Goal: Information Seeking & Learning: Learn about a topic

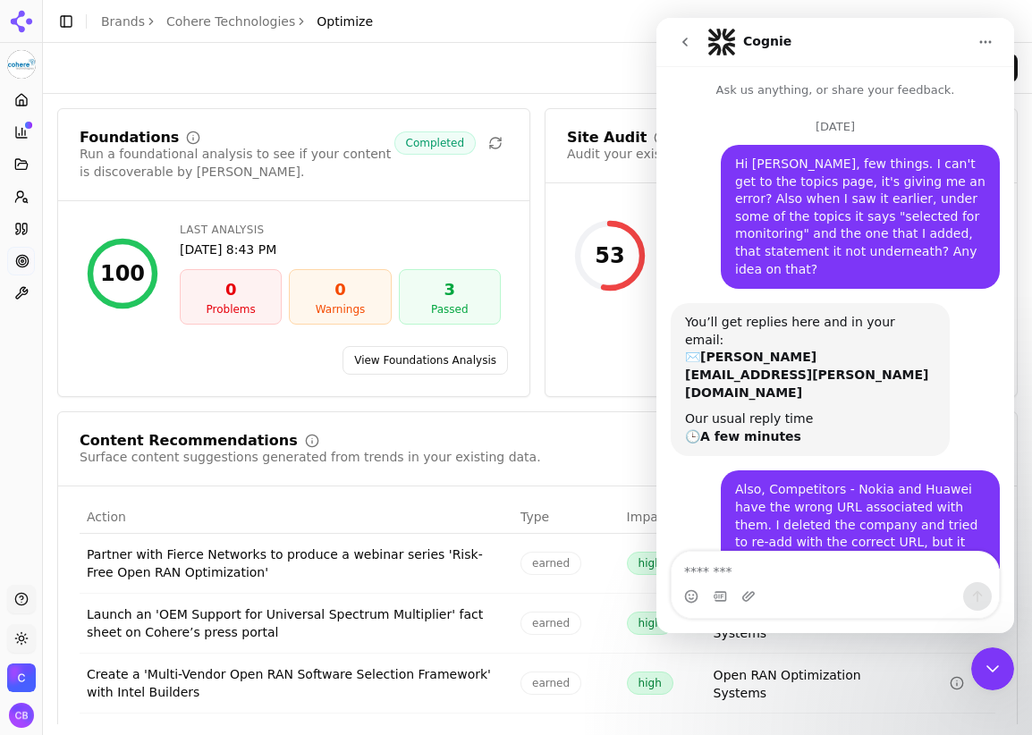
scroll to position [4141, 0]
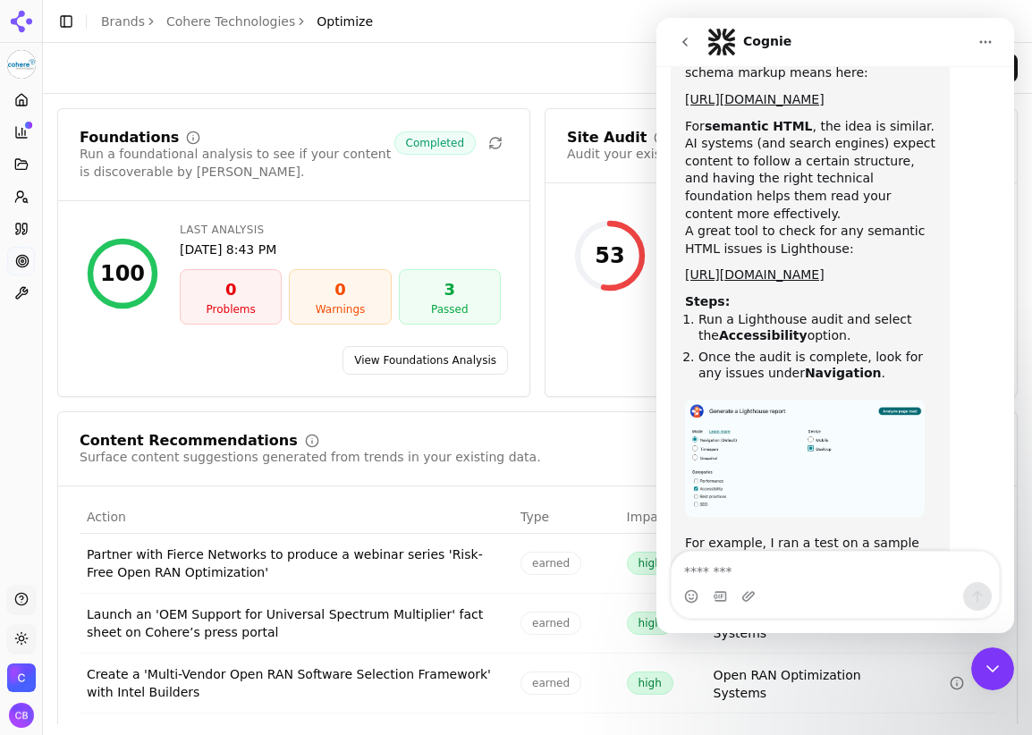
click at [511, 50] on div "Run All Analyses" at bounding box center [537, 68] width 989 height 50
click at [682, 41] on icon "go back" at bounding box center [685, 42] width 14 height 14
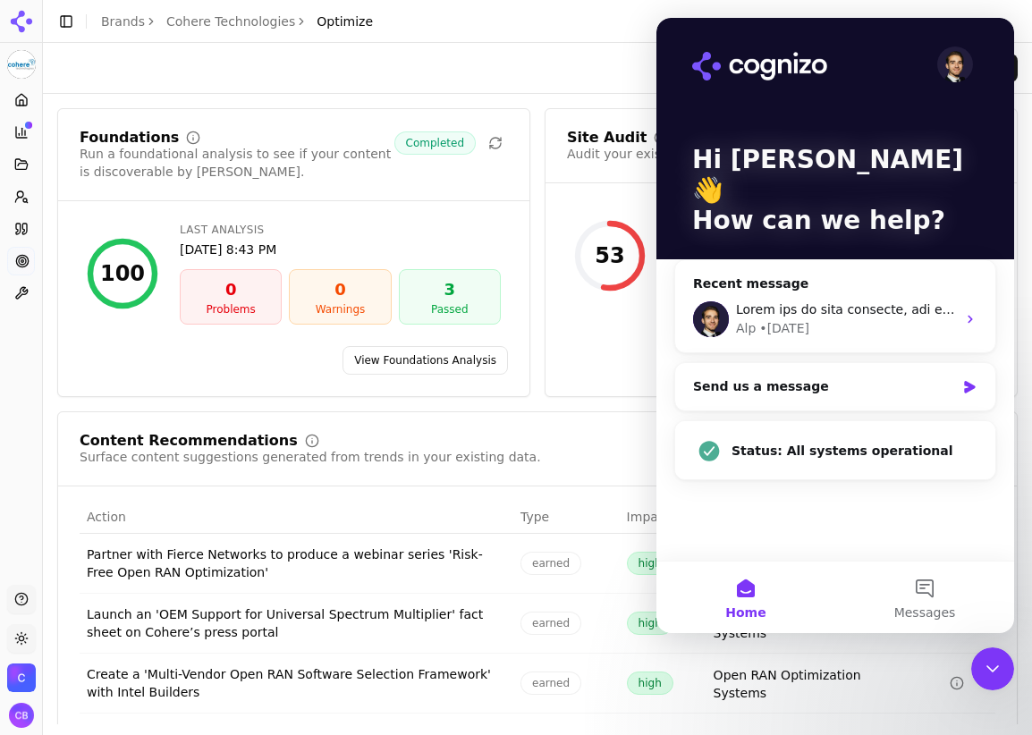
scroll to position [0, 0]
click at [980, 670] on div "Close Intercom Messenger" at bounding box center [992, 669] width 43 height 43
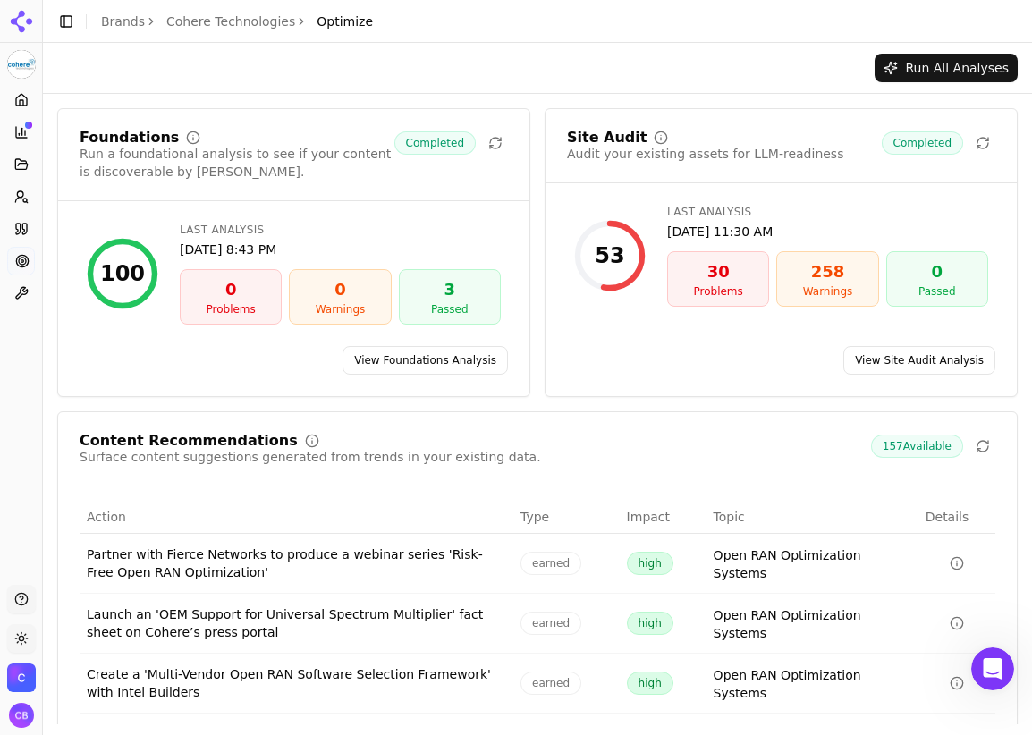
click at [914, 363] on link "View Site Audit Analysis" at bounding box center [919, 360] width 152 height 29
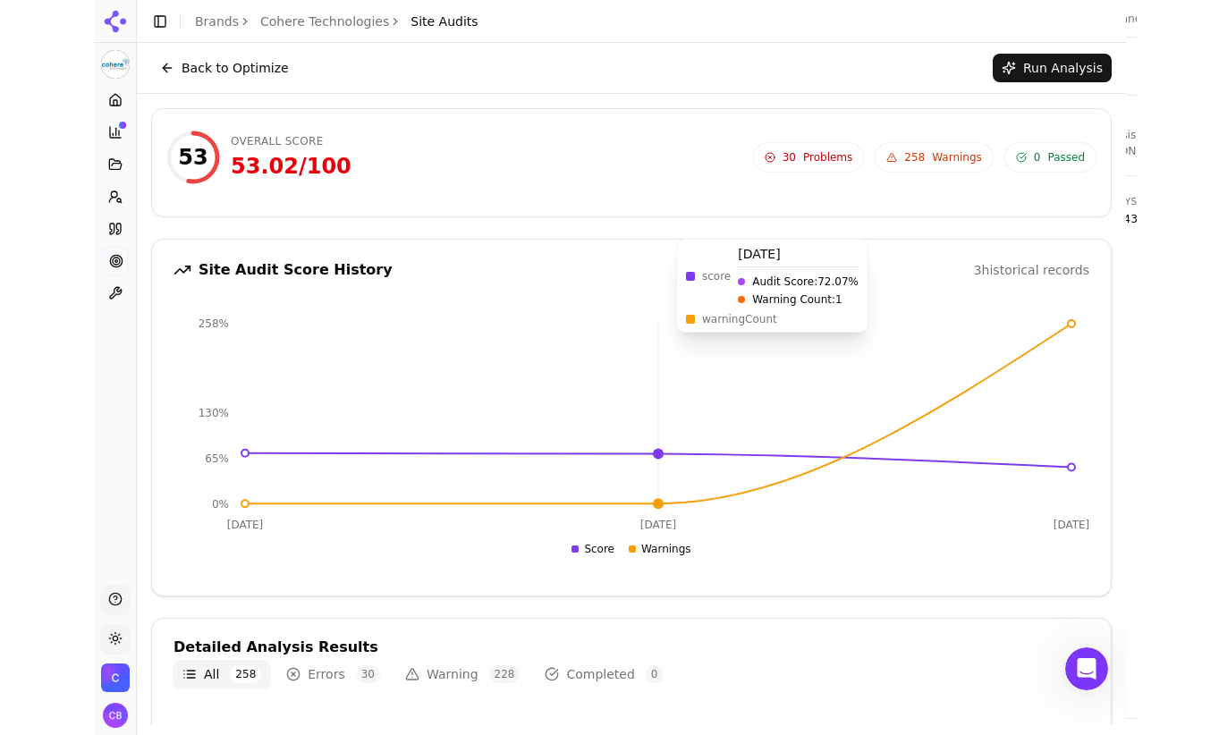
scroll to position [4, 0]
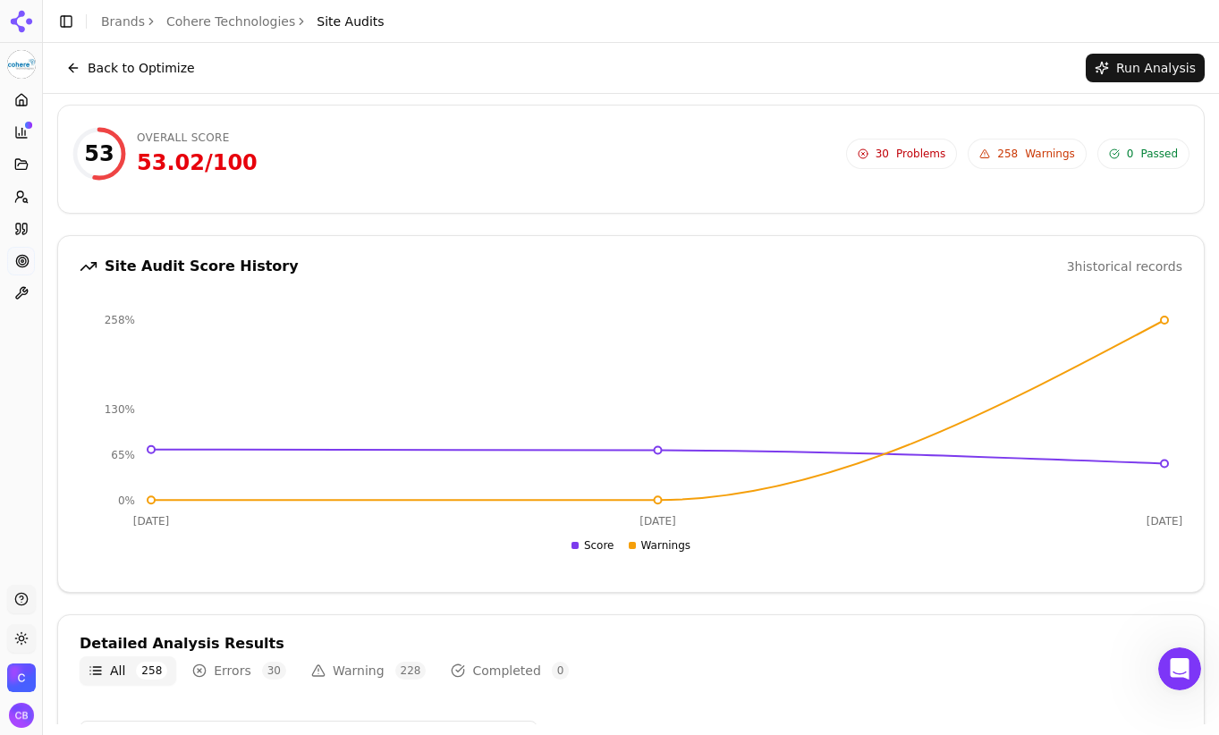
click at [921, 154] on span "Problems" at bounding box center [920, 154] width 49 height 14
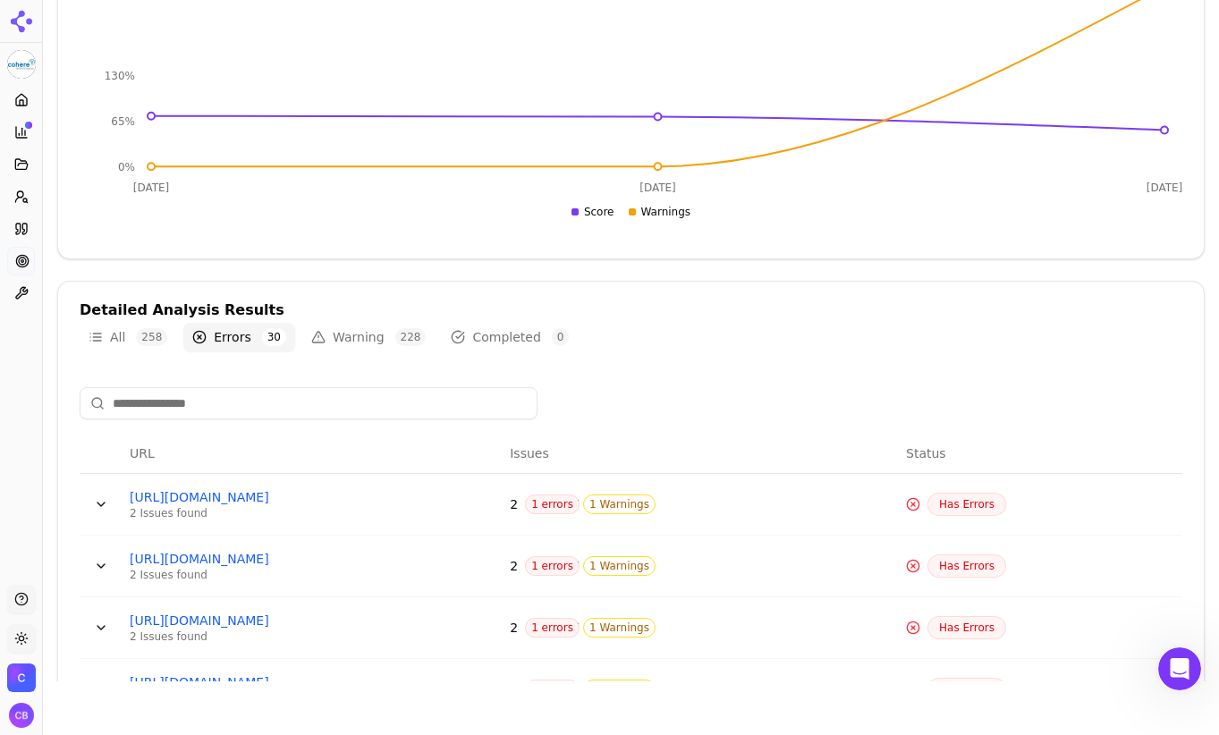
scroll to position [521, 0]
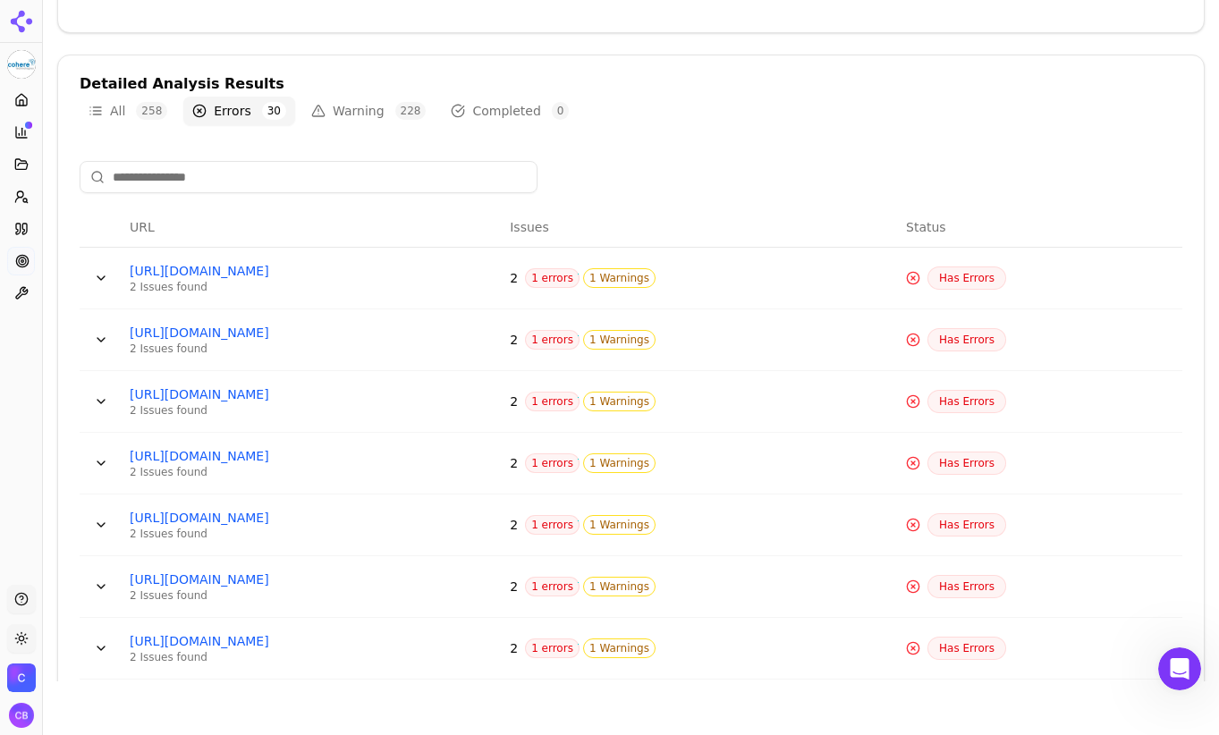
click at [368, 110] on button "Warning 228" at bounding box center [368, 111] width 132 height 29
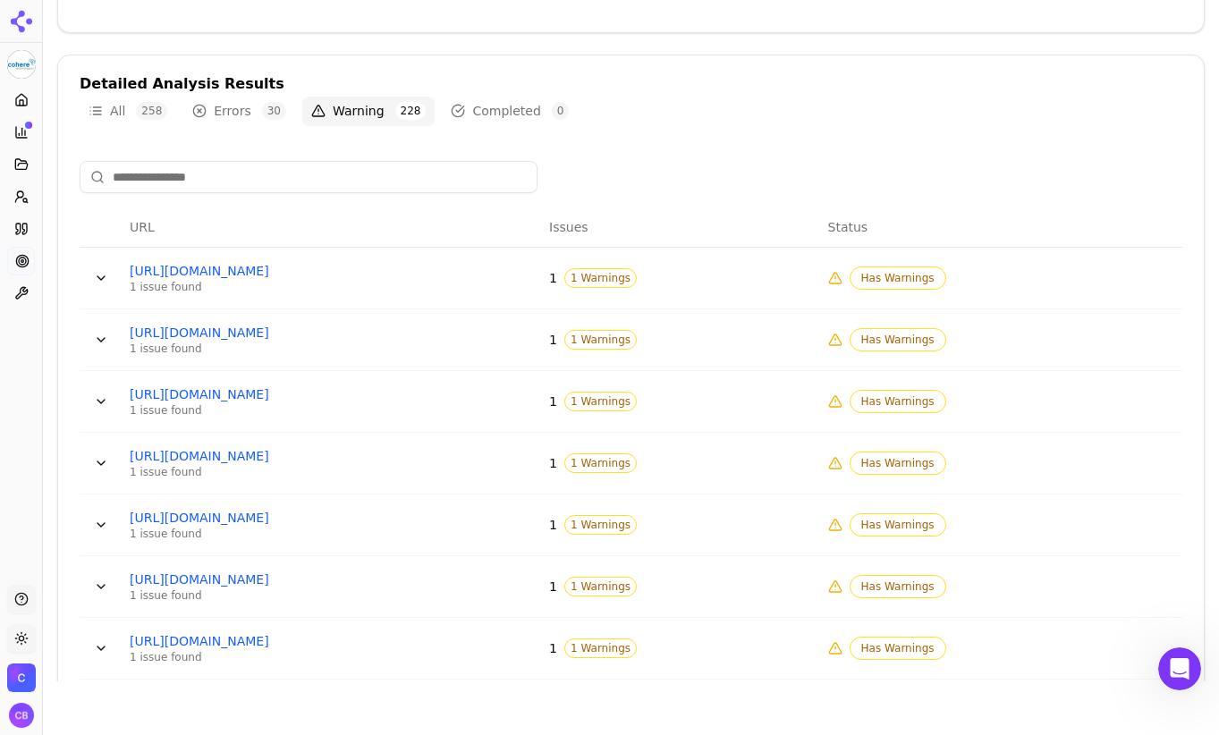
click at [97, 280] on button "Data table" at bounding box center [101, 278] width 29 height 29
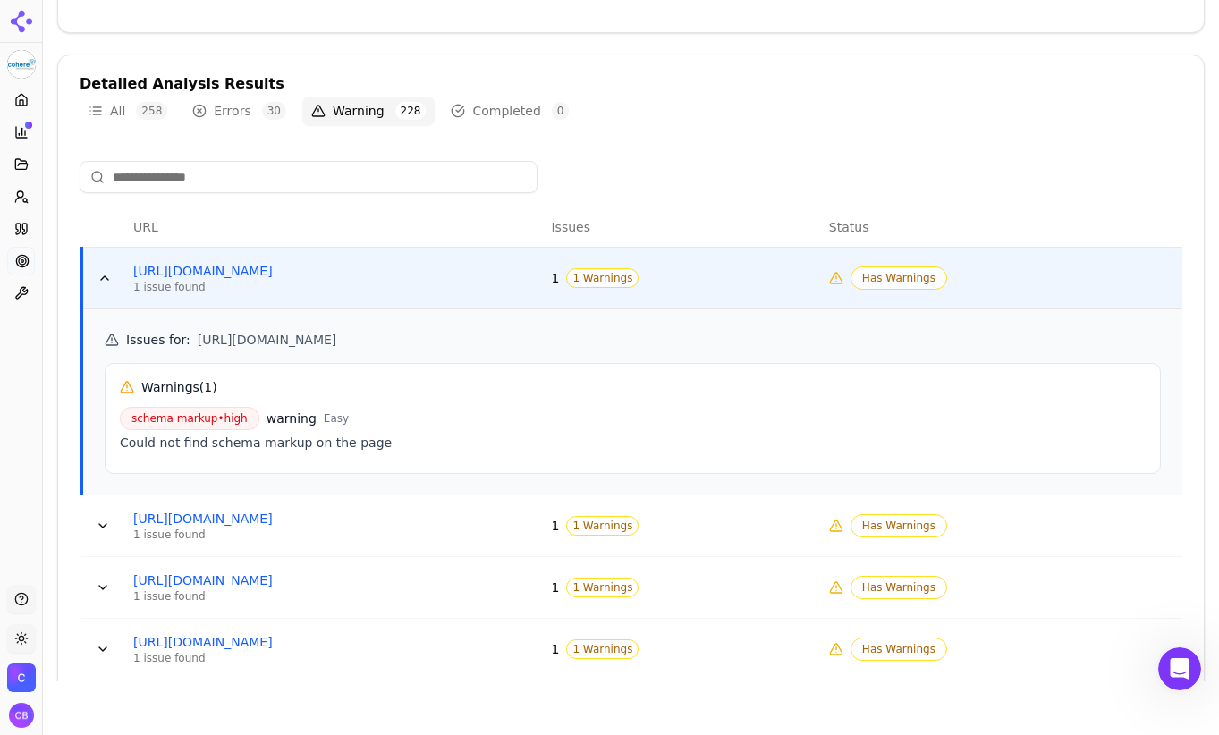
click at [250, 113] on button "Errors 30" at bounding box center [239, 111] width 112 height 29
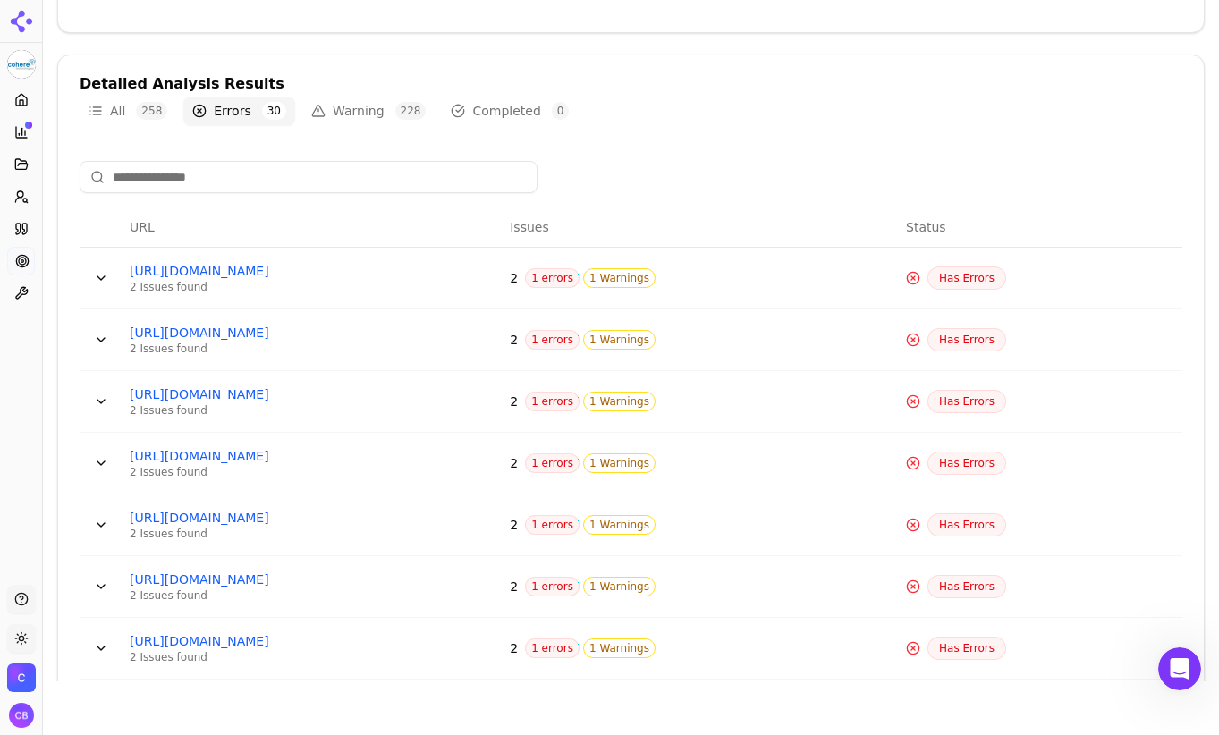
click at [101, 281] on button "Data table" at bounding box center [101, 278] width 29 height 29
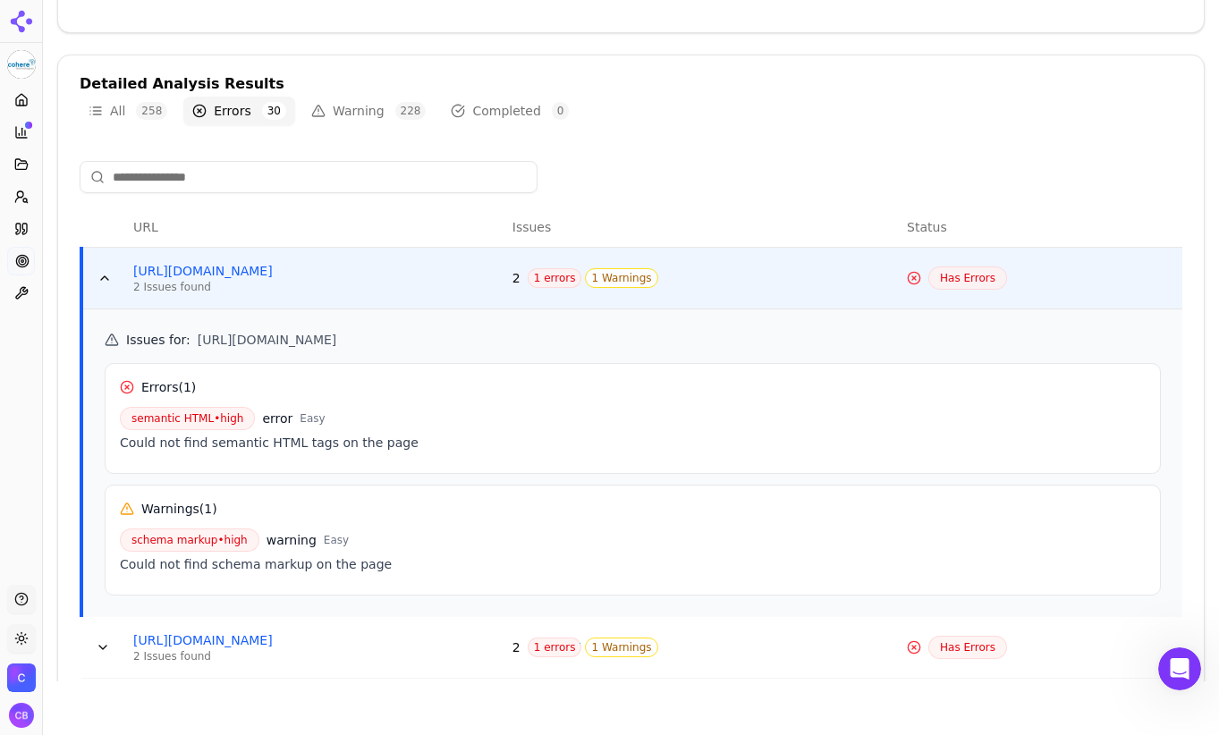
click at [104, 279] on button "Data table" at bounding box center [104, 278] width 29 height 29
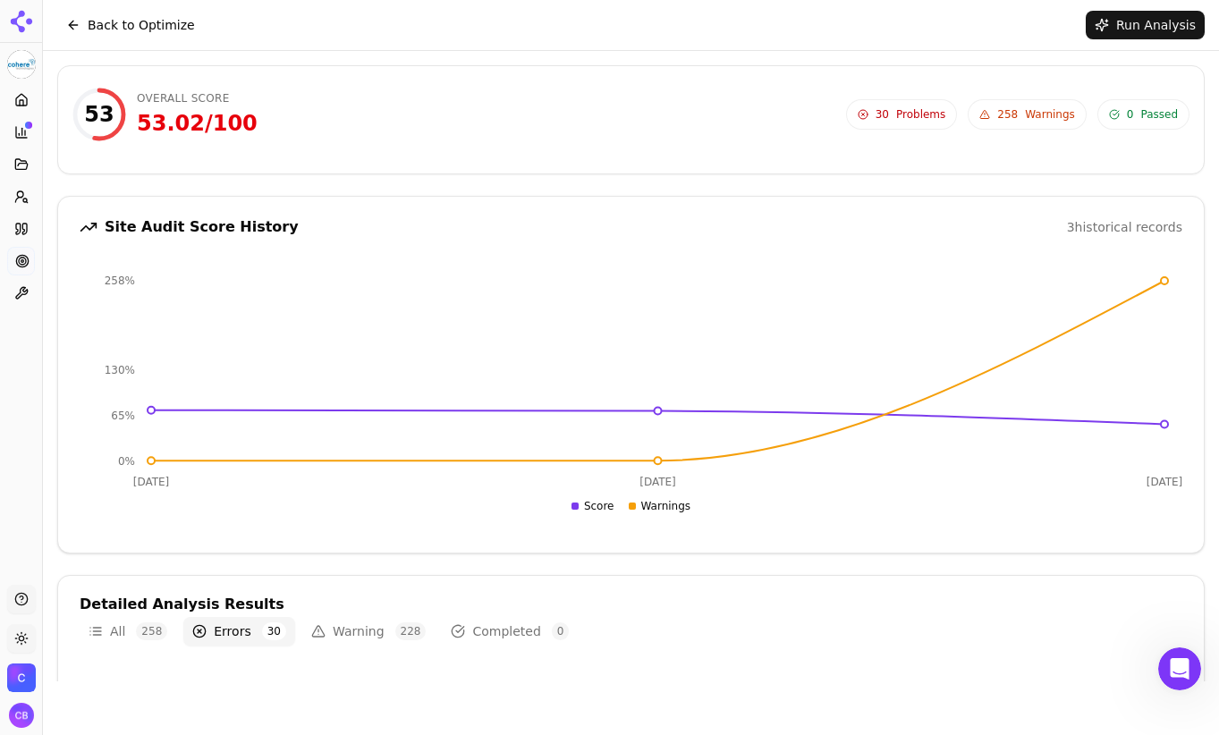
scroll to position [0, 0]
click at [1031, 674] on icon "Open Intercom Messenger" at bounding box center [1180, 670] width 30 height 30
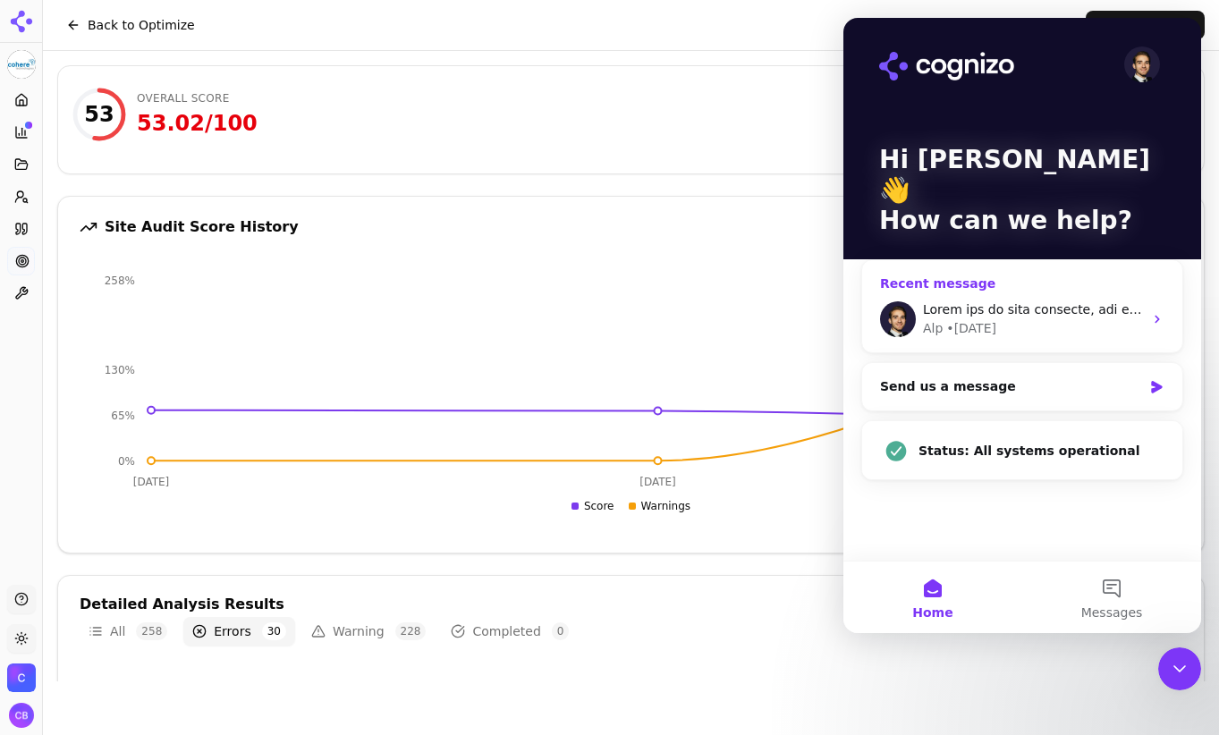
click at [1006, 301] on div "Intercom messenger" at bounding box center [1033, 310] width 220 height 19
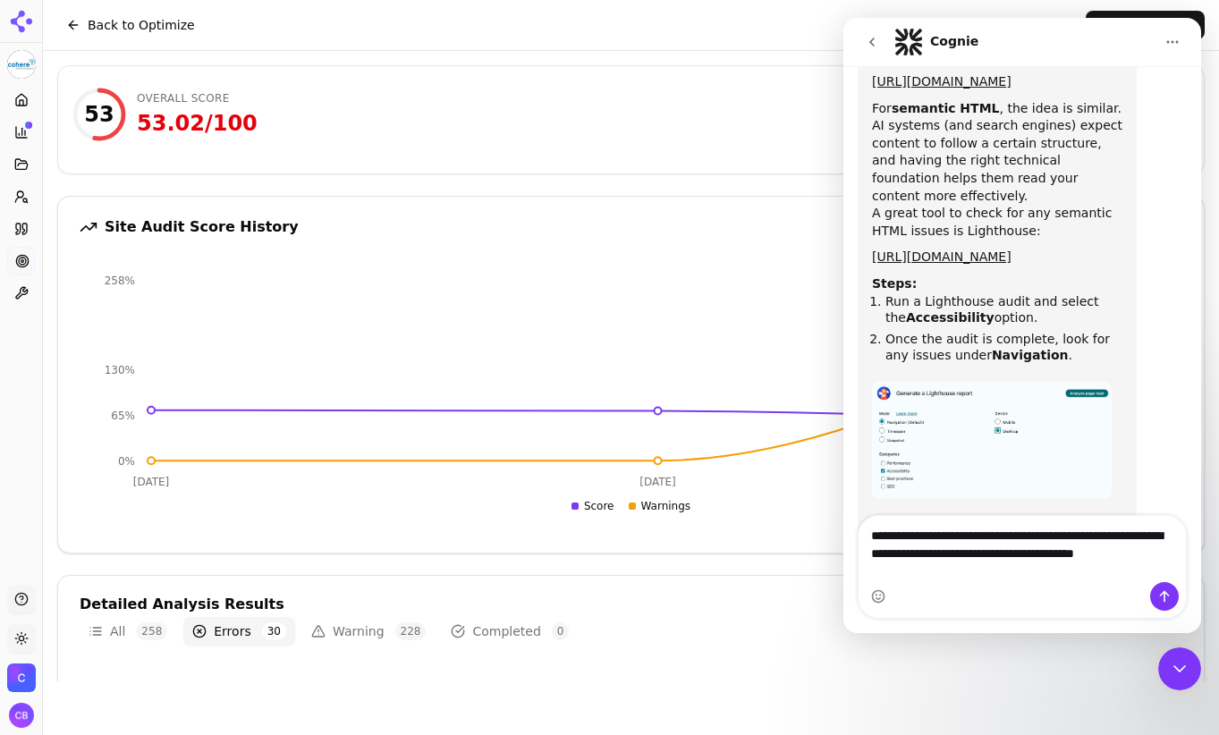
scroll to position [4177, 0]
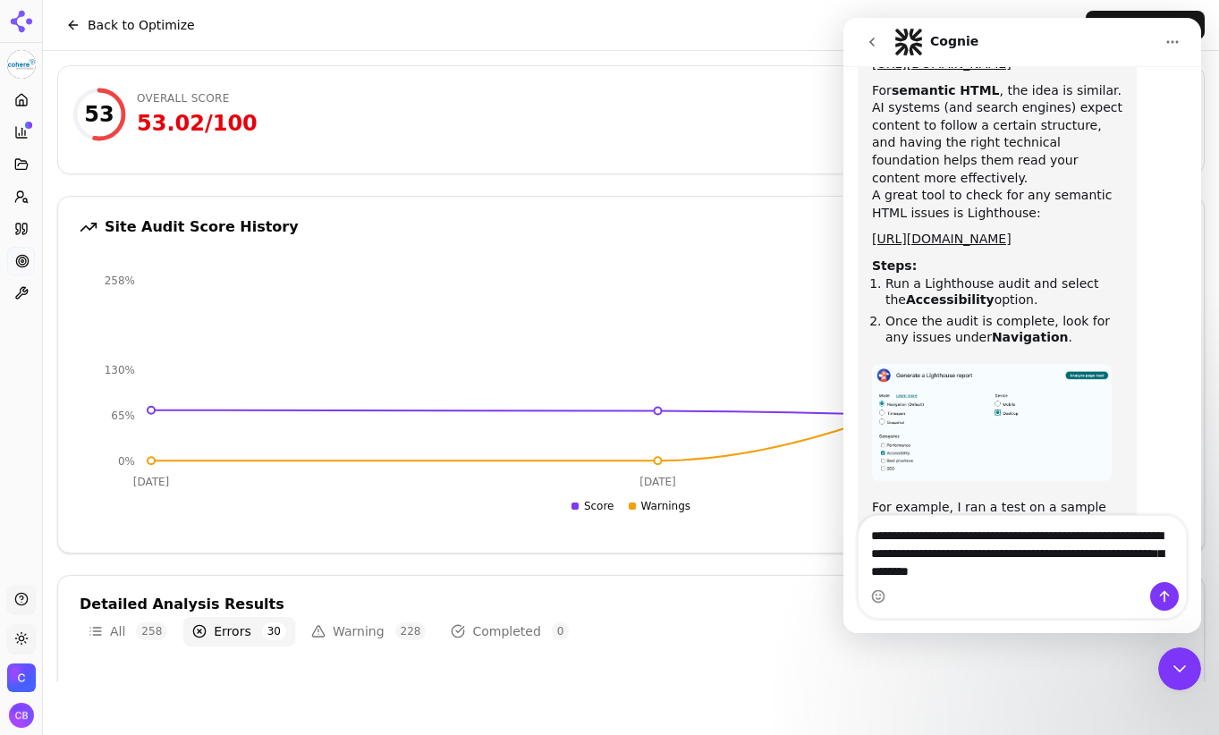
type textarea "**********"
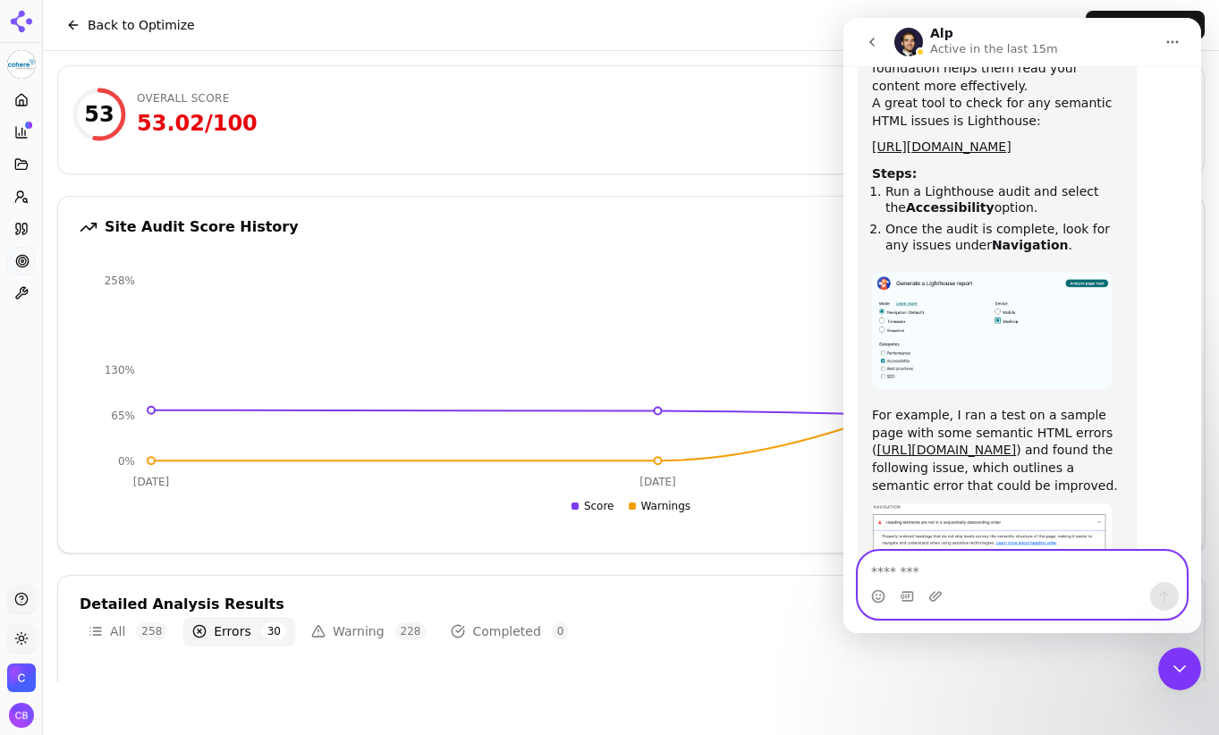
scroll to position [0, 0]
